Goal: Task Accomplishment & Management: Use online tool/utility

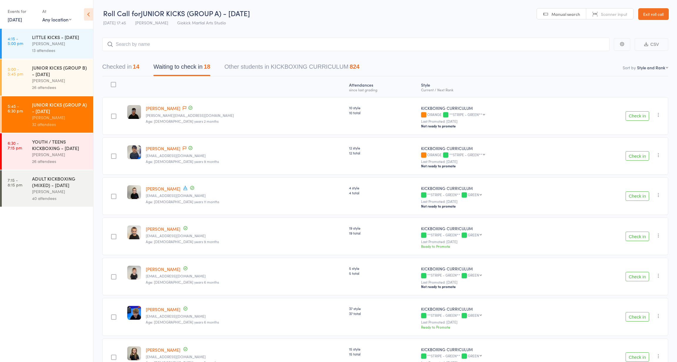
click at [76, 141] on div "YOUTH / TEENS KICKBOXING - [DATE]" at bounding box center [60, 144] width 56 height 13
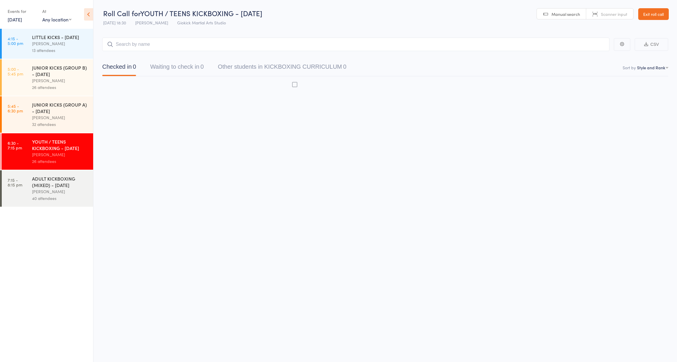
click at [40, 145] on div "YOUTH / TEENS KICKBOXING - [DATE]" at bounding box center [60, 144] width 56 height 13
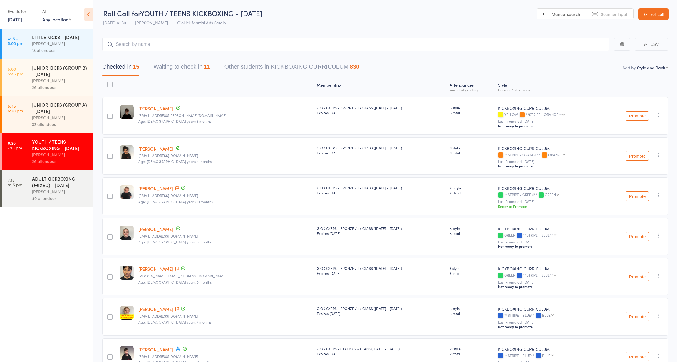
click at [186, 69] on button "Waiting to check in 11" at bounding box center [181, 69] width 57 height 16
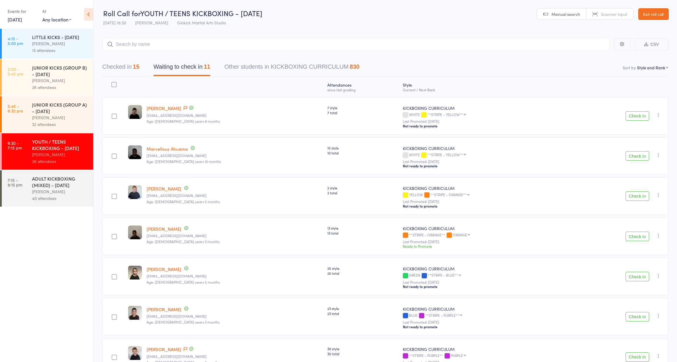
click at [129, 65] on button "Checked in 15" at bounding box center [120, 69] width 37 height 16
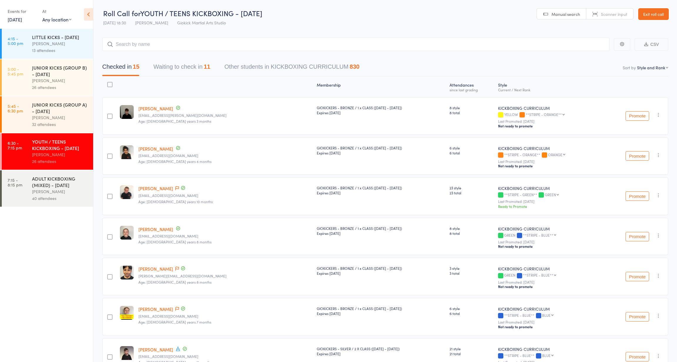
click at [184, 68] on button "Waiting to check in 11" at bounding box center [181, 69] width 57 height 16
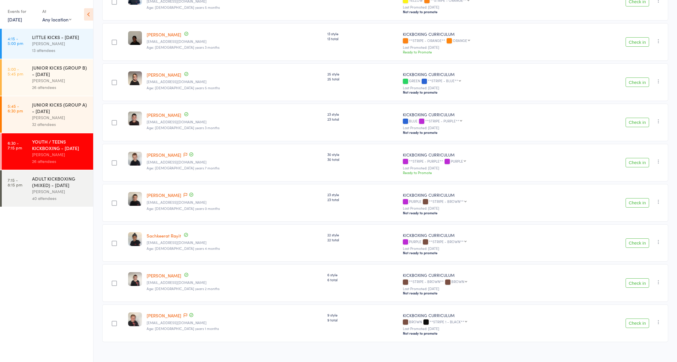
scroll to position [194, 0]
click at [22, 19] on link "15 Sep, 2025" at bounding box center [15, 19] width 14 height 6
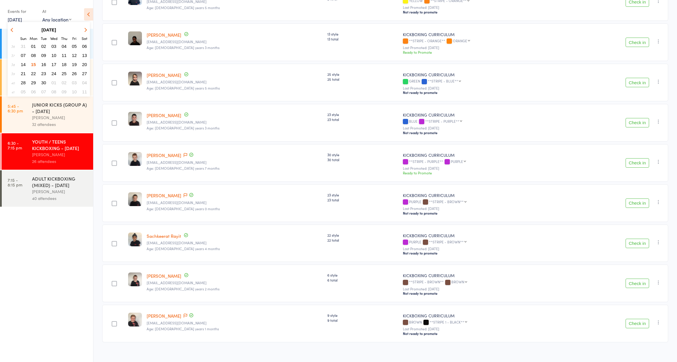
click at [34, 73] on span "22" at bounding box center [33, 73] width 5 height 5
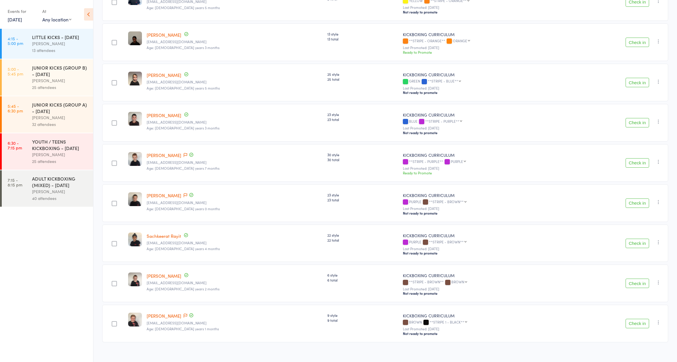
click at [56, 147] on div "YOUTH / TEENS KICKBOXING - MONDAY" at bounding box center [60, 144] width 56 height 13
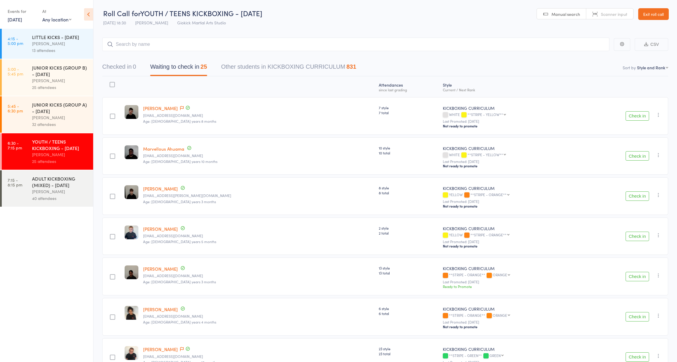
click at [15, 19] on link "22 Sep, 2025" at bounding box center [15, 19] width 14 height 6
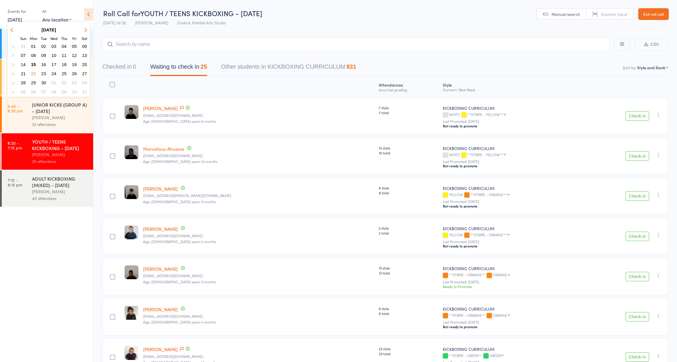
click at [34, 62] on span "15" at bounding box center [33, 64] width 5 height 5
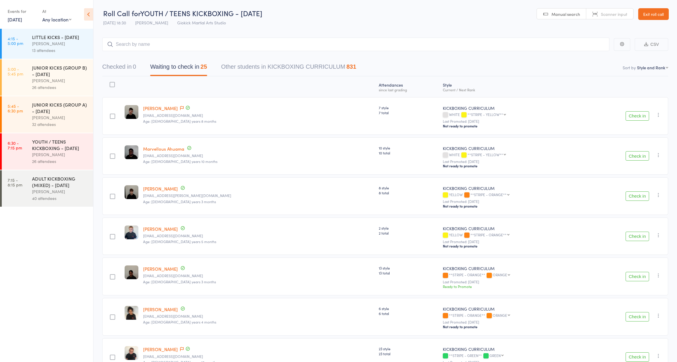
click at [663, 16] on link "Exit roll call" at bounding box center [653, 14] width 31 height 12
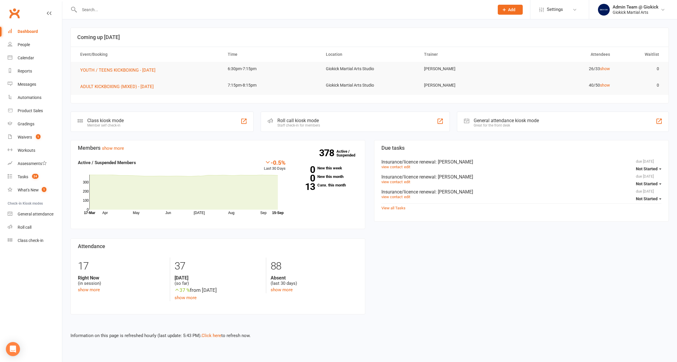
click at [230, 12] on input "text" at bounding box center [284, 10] width 413 height 8
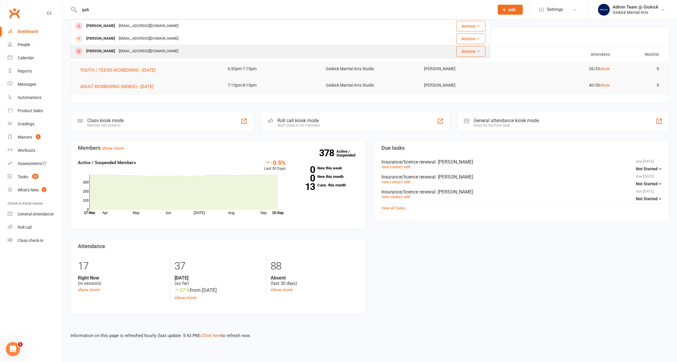
type input "gab"
click at [143, 50] on div "mimmomitola@hotmail.co.uk" at bounding box center [148, 51] width 63 height 9
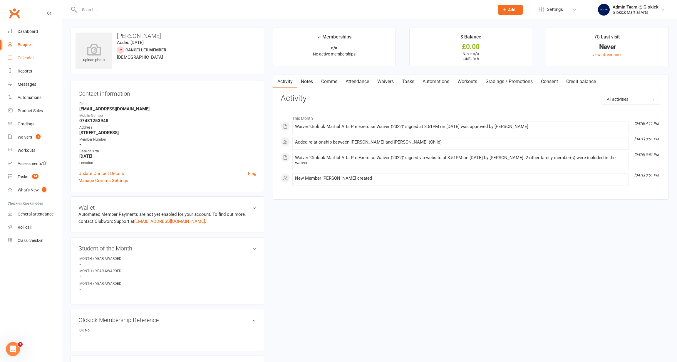
click at [19, 56] on div "Calendar" at bounding box center [26, 58] width 16 height 5
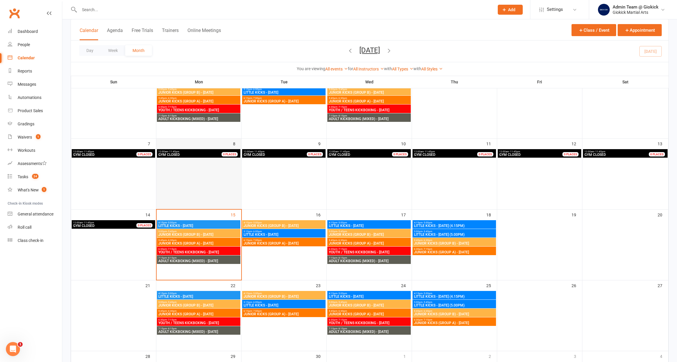
scroll to position [88, 0]
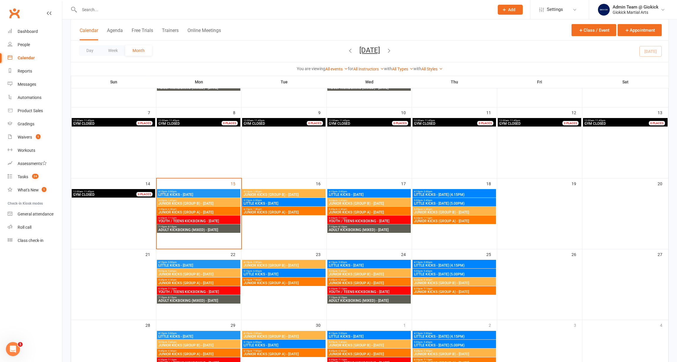
click at [200, 220] on span "YOUTH / TEENS KICKBOXING - MONDAY" at bounding box center [198, 222] width 81 height 4
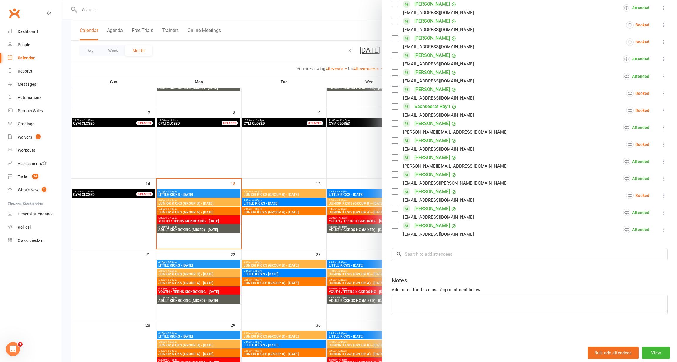
scroll to position [315, 0]
click at [451, 252] on input "search" at bounding box center [530, 254] width 276 height 12
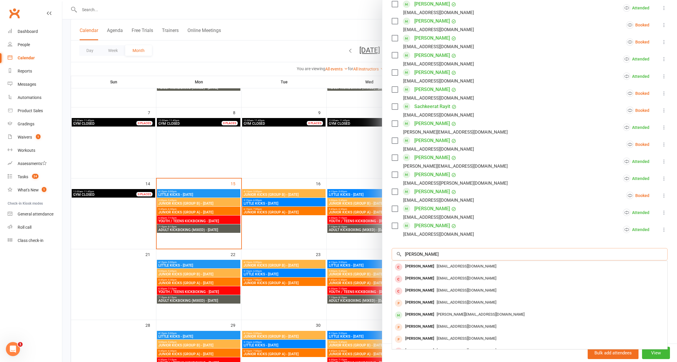
type input "Michaela"
drag, startPoint x: 451, startPoint y: 252, endPoint x: 456, endPoint y: 267, distance: 16.3
click at [456, 267] on span "mimmomitola@hotmail.co.uk" at bounding box center [467, 266] width 60 height 4
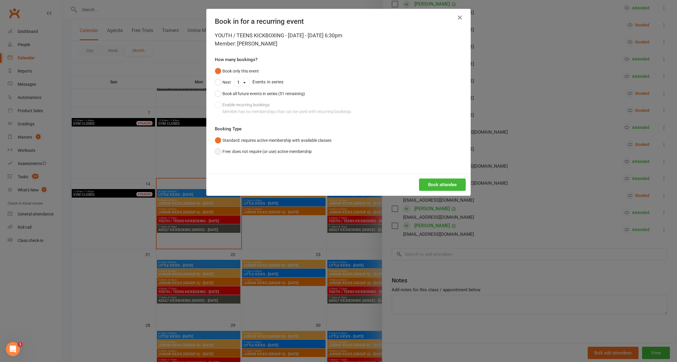
click at [216, 149] on button "Free: does not require (or use) active membership" at bounding box center [263, 151] width 97 height 11
select select "1"
click at [219, 79] on button "Next" at bounding box center [223, 82] width 16 height 11
click at [432, 182] on button "Book attendee" at bounding box center [442, 185] width 47 height 12
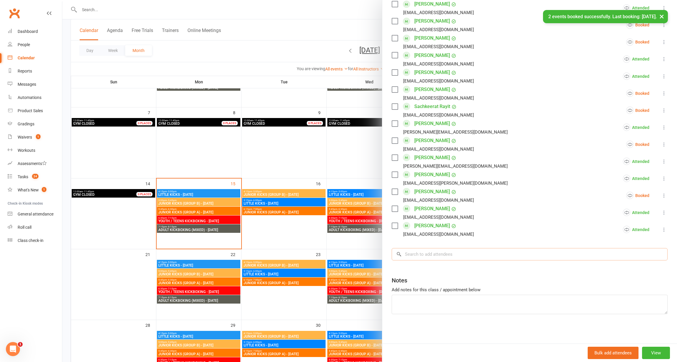
click at [421, 256] on input "search" at bounding box center [530, 254] width 276 height 12
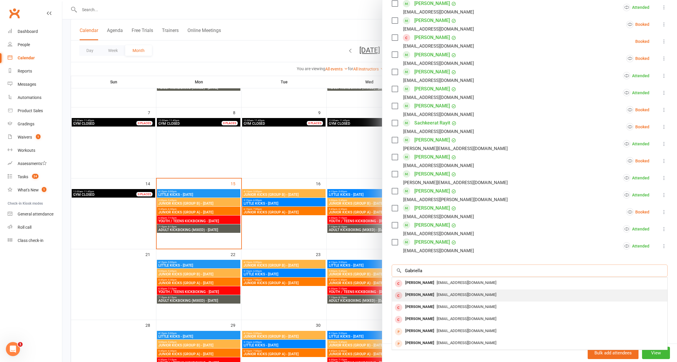
type input "Gabriella"
click at [413, 297] on div "Gabriella Mitola" at bounding box center [420, 295] width 34 height 9
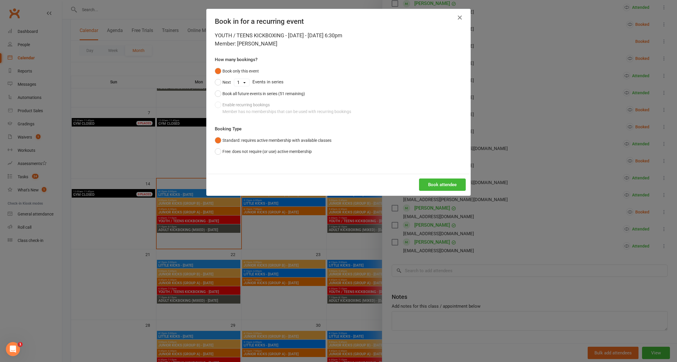
select select "1"
click at [219, 81] on button "Next" at bounding box center [223, 82] width 16 height 11
click at [221, 150] on button "Free: does not require (or use) active membership" at bounding box center [263, 151] width 97 height 11
click at [429, 180] on button "Book attendee" at bounding box center [442, 185] width 47 height 12
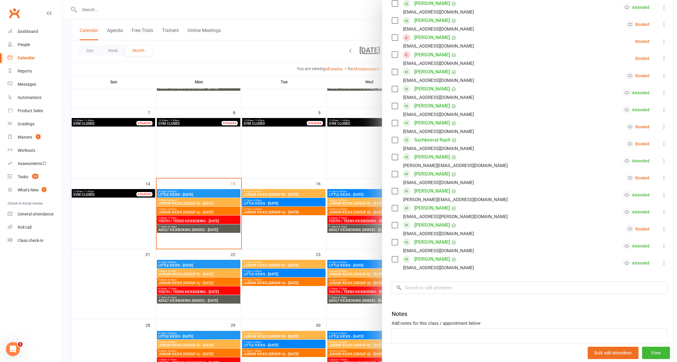
click at [25, 57] on div "Calendar" at bounding box center [26, 58] width 17 height 5
click at [24, 54] on link "Calendar" at bounding box center [35, 57] width 54 height 13
click at [23, 56] on div "Calendar" at bounding box center [26, 58] width 17 height 5
click at [342, 6] on div at bounding box center [369, 181] width 615 height 362
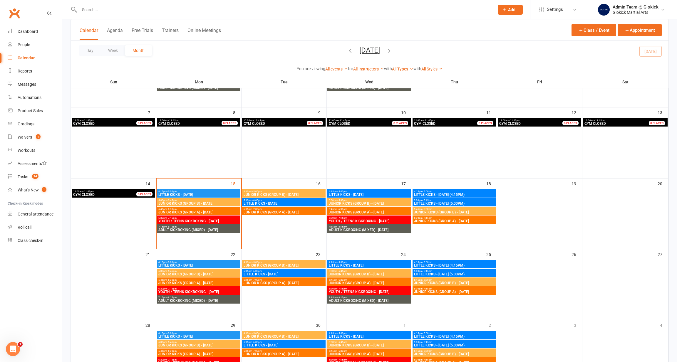
click at [25, 58] on div "Calendar" at bounding box center [26, 58] width 17 height 5
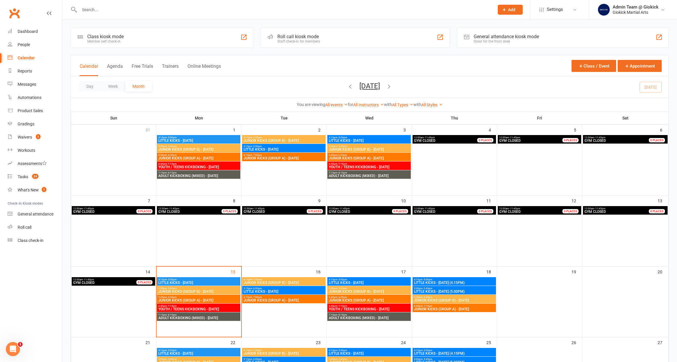
scroll to position [0, 0]
click at [323, 37] on div "Roll call kiosk mode Staff check-in for members" at bounding box center [355, 38] width 189 height 20
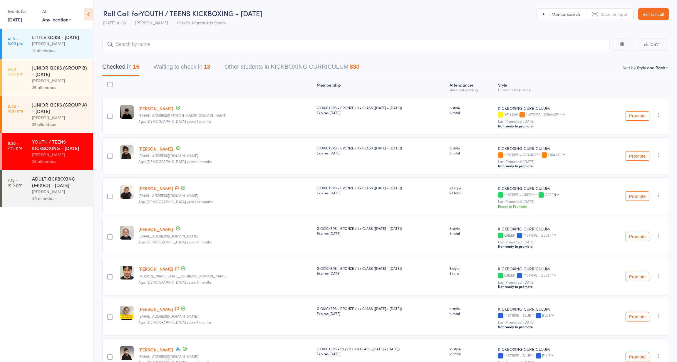
click at [192, 66] on button "Waiting to check in 13" at bounding box center [181, 69] width 57 height 16
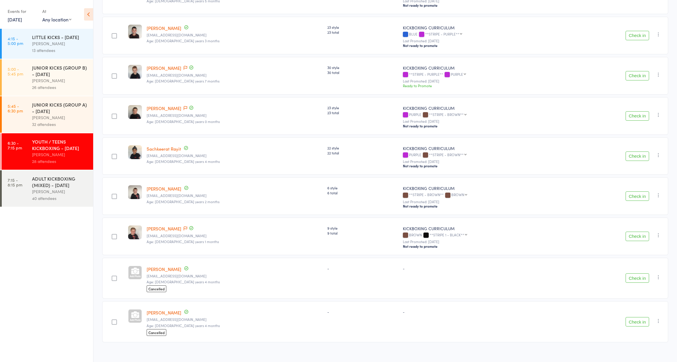
scroll to position [281, 0]
click at [635, 274] on button "Check in" at bounding box center [638, 278] width 24 height 9
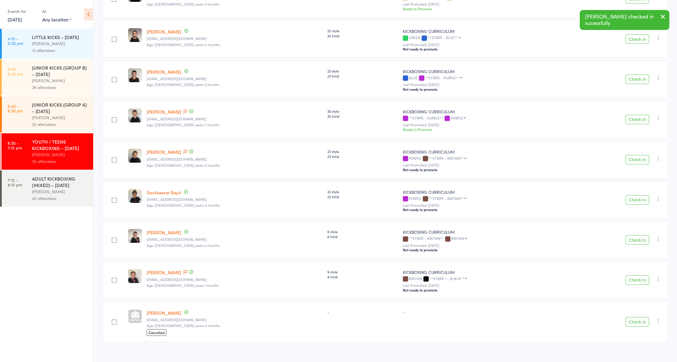
click at [634, 317] on button "Check in" at bounding box center [638, 321] width 24 height 9
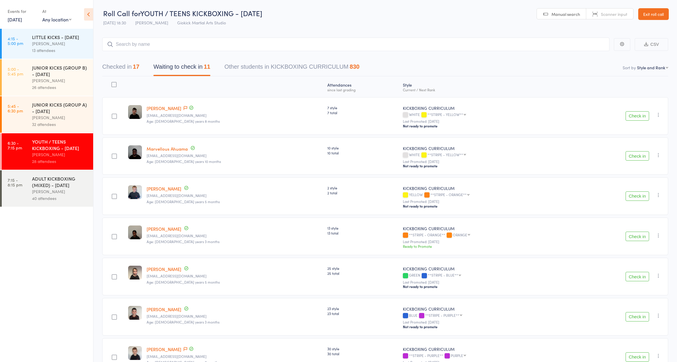
scroll to position [0, 0]
click at [54, 160] on div "28 attendees" at bounding box center [60, 161] width 56 height 7
